Goal: Task Accomplishment & Management: Manage account settings

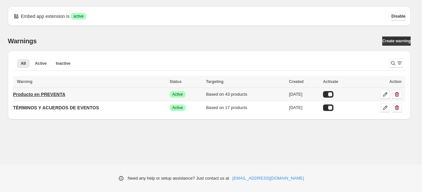
click at [57, 94] on p "Producto en PREVENTA" at bounding box center [39, 94] width 52 height 7
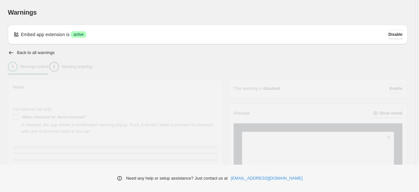
type input "**********"
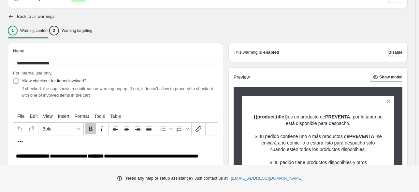
scroll to position [33, 0]
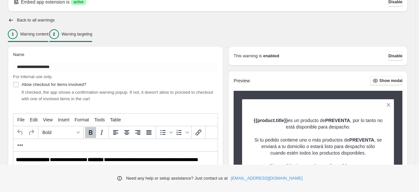
click at [78, 34] on p "Warning targeting" at bounding box center [77, 34] width 31 height 5
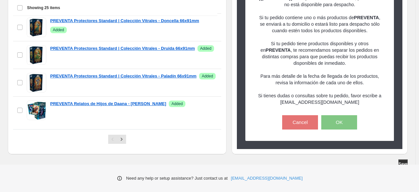
scroll to position [265, 0]
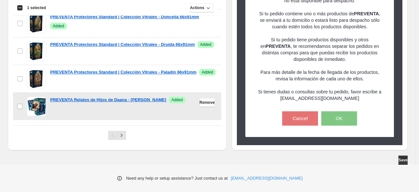
click at [199, 104] on span "Remove" at bounding box center [206, 102] width 15 height 5
click at [204, 106] on button "Remove" at bounding box center [206, 102] width 15 height 9
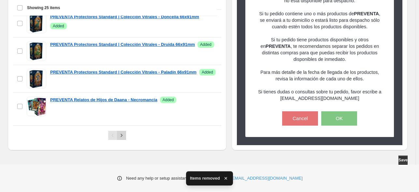
click at [124, 135] on icon "Next" at bounding box center [121, 135] width 7 height 7
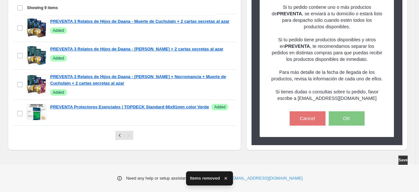
scroll to position [0, 0]
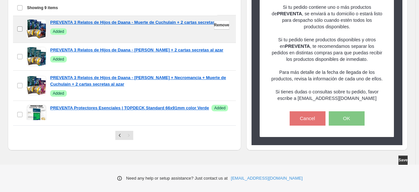
click at [19, 32] on label "checkbox" at bounding box center [20, 28] width 14 height 27
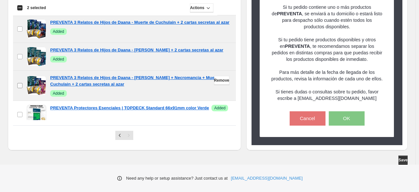
click at [20, 88] on label "checkbox" at bounding box center [20, 86] width 14 height 30
click at [214, 80] on span "Remove" at bounding box center [221, 80] width 15 height 5
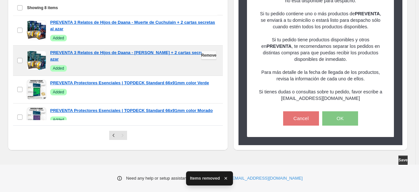
click at [201, 56] on span "Remove" at bounding box center [208, 55] width 15 height 5
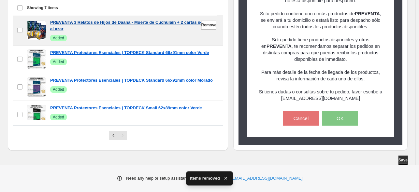
click at [208, 23] on span "Remove" at bounding box center [208, 24] width 15 height 5
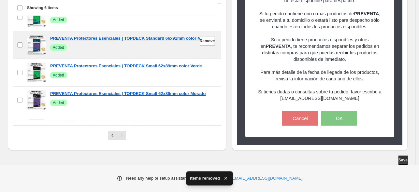
scroll to position [35, 0]
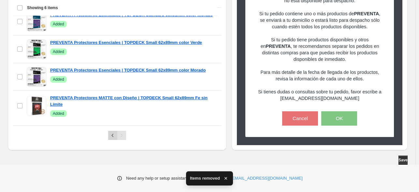
click at [108, 135] on button "Previous" at bounding box center [112, 135] width 9 height 9
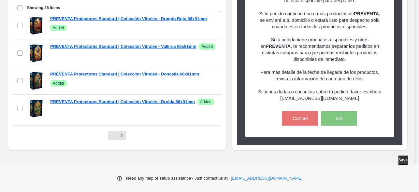
scroll to position [565, 0]
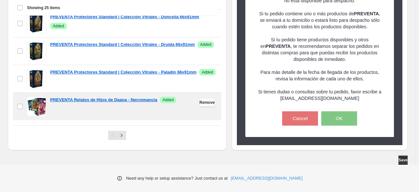
click at [199, 103] on span "Remove" at bounding box center [206, 102] width 15 height 5
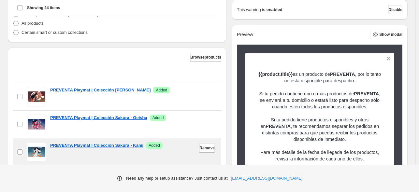
scroll to position [167, 0]
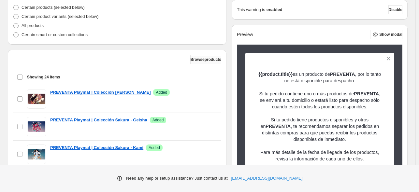
click at [191, 57] on span "Browse products" at bounding box center [205, 59] width 31 height 5
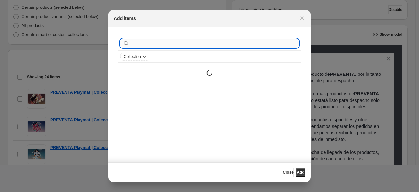
click at [166, 40] on input ":r1a:" at bounding box center [215, 43] width 168 height 9
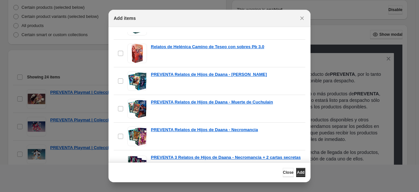
scroll to position [261, 0]
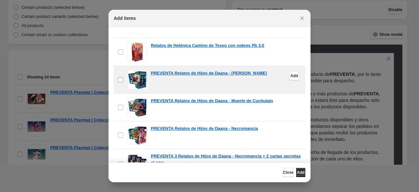
type input "*******"
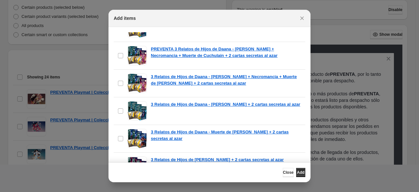
scroll to position [456, 0]
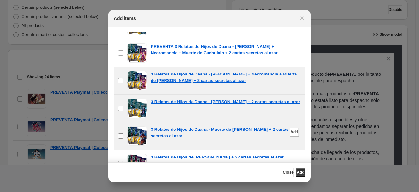
click at [119, 130] on label "checkbox" at bounding box center [121, 135] width 14 height 27
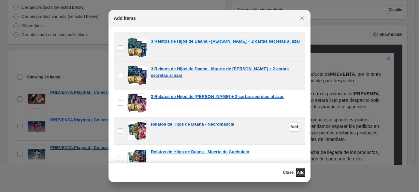
scroll to position [519, 0]
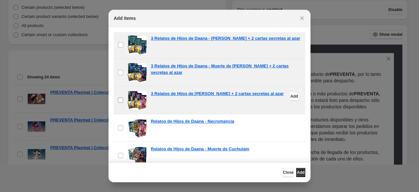
click at [122, 93] on label "checkbox" at bounding box center [121, 100] width 14 height 27
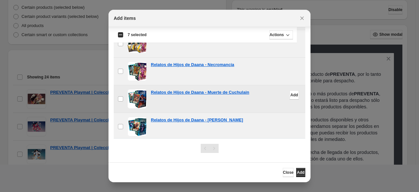
scroll to position [57, 0]
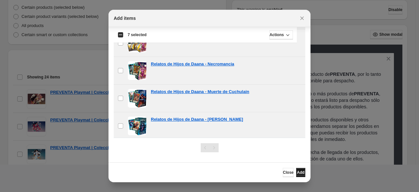
click at [301, 173] on span "Add" at bounding box center [300, 172] width 7 height 5
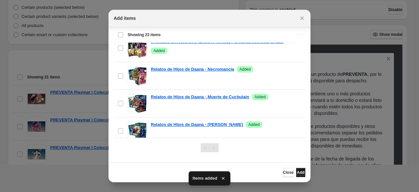
scroll to position [522, 0]
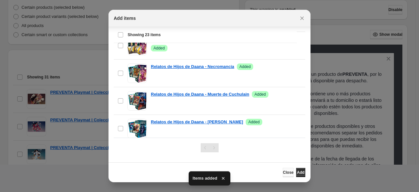
drag, startPoint x: 275, startPoint y: 173, endPoint x: 361, endPoint y: 80, distance: 126.1
click at [283, 173] on span "Close" at bounding box center [288, 172] width 11 height 5
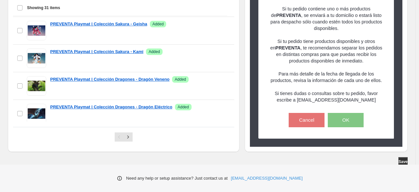
scroll to position [265, 0]
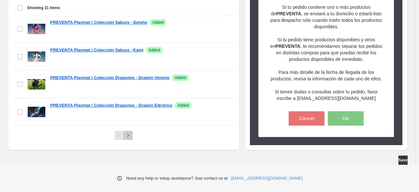
click at [127, 133] on icon "Next" at bounding box center [128, 135] width 7 height 7
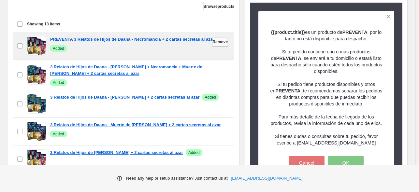
scroll to position [200, 0]
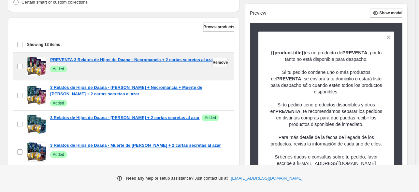
click at [213, 63] on span "Remove" at bounding box center [219, 62] width 15 height 5
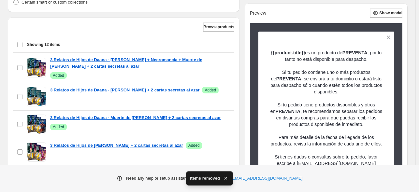
click at [213, 63] on span "Remove" at bounding box center [219, 62] width 15 height 5
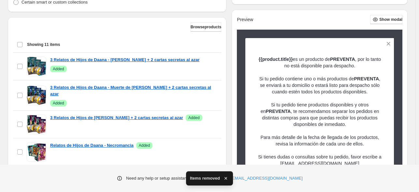
click at [213, 63] on div "checkbox 3 Relatos de Hijos de Daana - [PERSON_NAME] + 2 cartas secretas al aza…" at bounding box center [117, 66] width 208 height 27
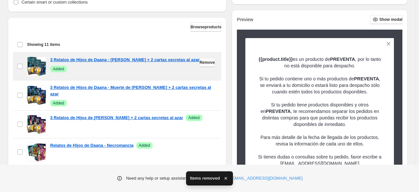
click at [200, 61] on span "Remove" at bounding box center [207, 62] width 15 height 5
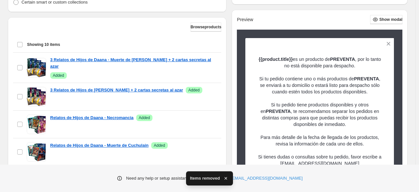
click at [200, 61] on span "Remove" at bounding box center [207, 62] width 15 height 5
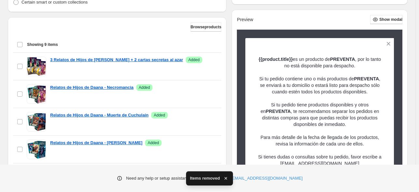
click at [200, 61] on span "Remove" at bounding box center [207, 62] width 15 height 5
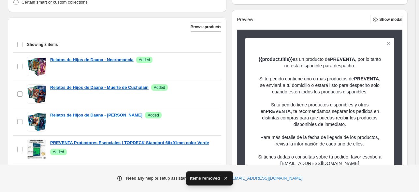
click at [200, 61] on span "Remove" at bounding box center [207, 62] width 15 height 5
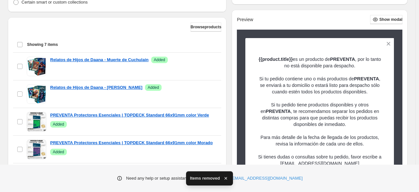
click at [200, 61] on span "Remove" at bounding box center [207, 62] width 15 height 5
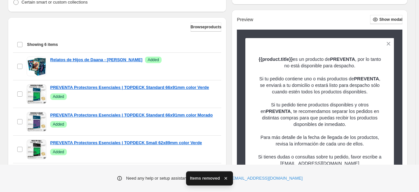
click at [200, 61] on span "Remove" at bounding box center [207, 62] width 15 height 5
